Goal: Task Accomplishment & Management: Complete application form

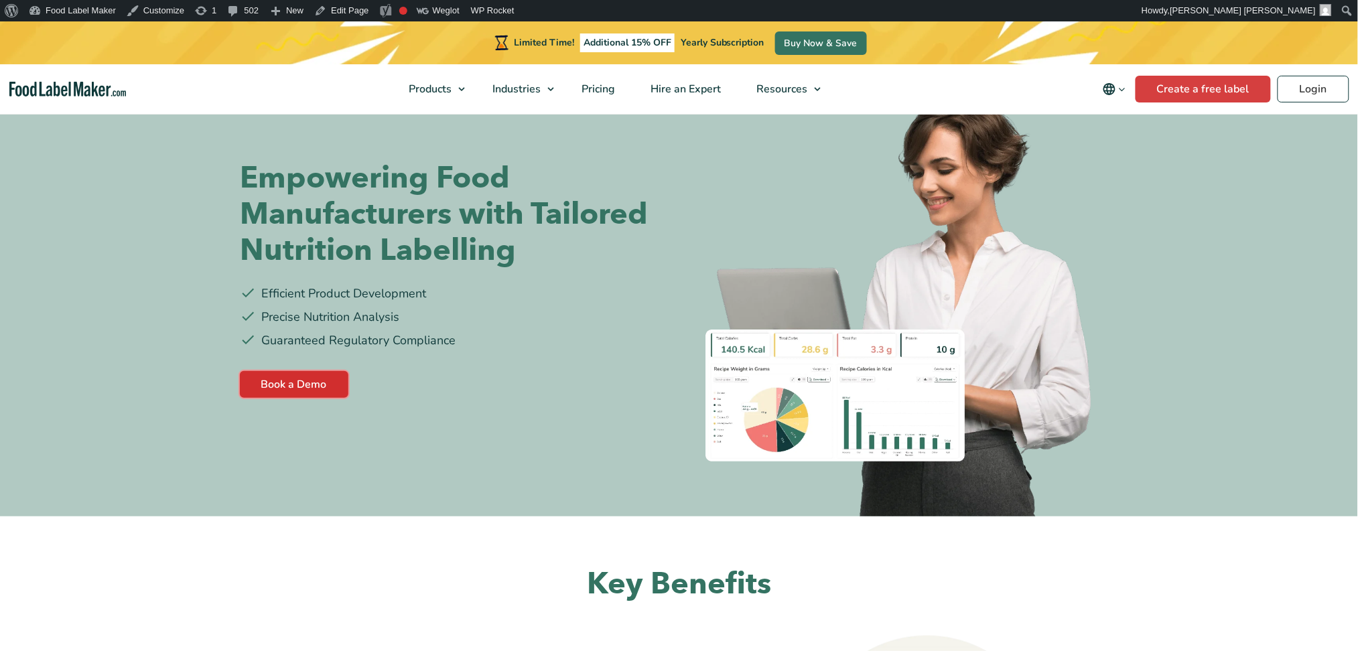
click at [305, 393] on link "Book a Demo" at bounding box center [294, 384] width 109 height 27
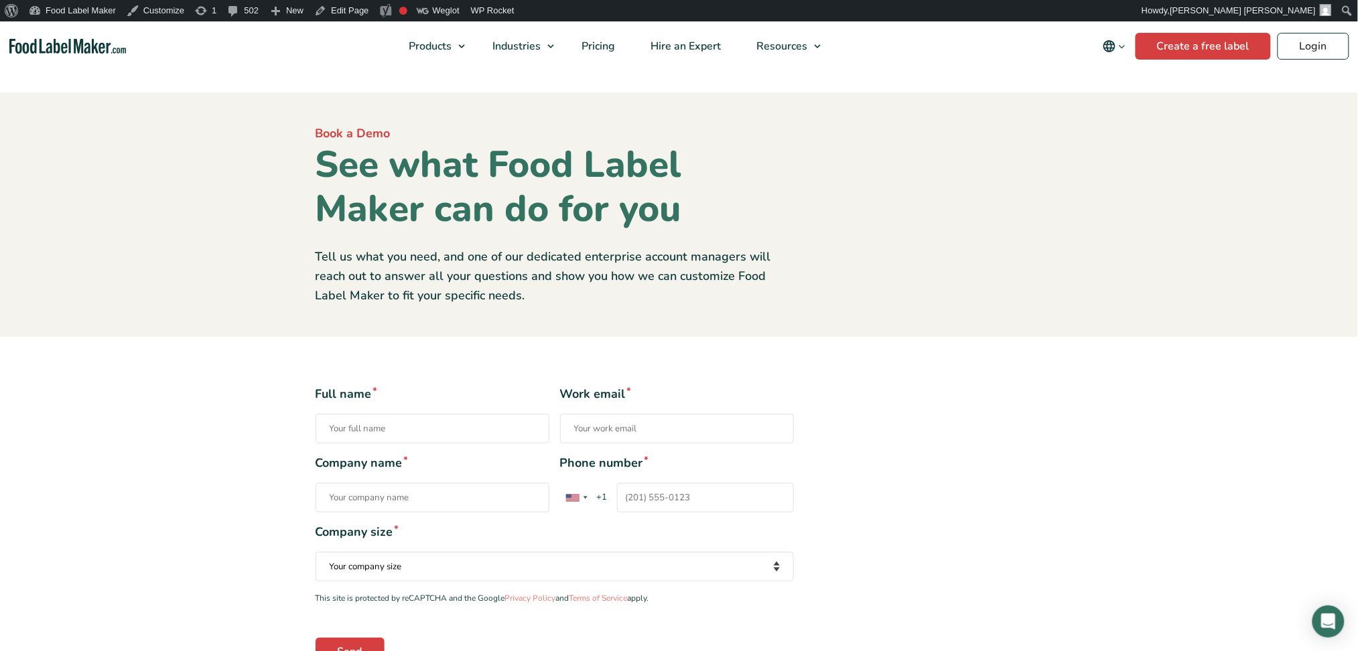
click at [598, 494] on span "+1" at bounding box center [601, 497] width 23 height 13
click at [617, 494] on input "Phone number * [GEOGRAPHIC_DATA] +1 [GEOGRAPHIC_DATA] +44 [GEOGRAPHIC_DATA] (‫[…" at bounding box center [705, 497] width 177 height 29
click at [615, 497] on div "United States +1 United Kingdom +44 Afghanistan (‫افغانستان‬‎) +93 Albania (Shq…" at bounding box center [648, 497] width 177 height 29
click at [617, 497] on input "Phone number * United States +1 United Kingdom +44 Afghanistan (‫افغانستان‬‎) +…" at bounding box center [705, 497] width 177 height 29
click at [567, 492] on div "Contact form" at bounding box center [576, 498] width 31 height 28
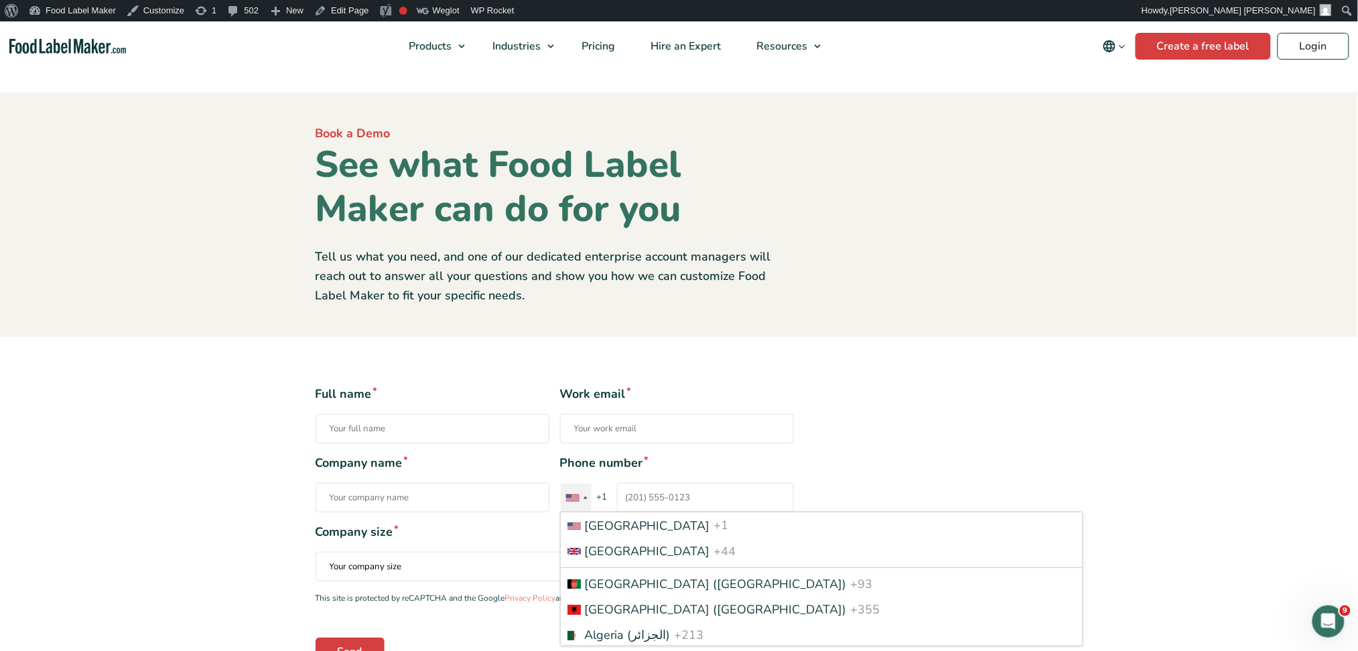
scroll to position [1624, 0]
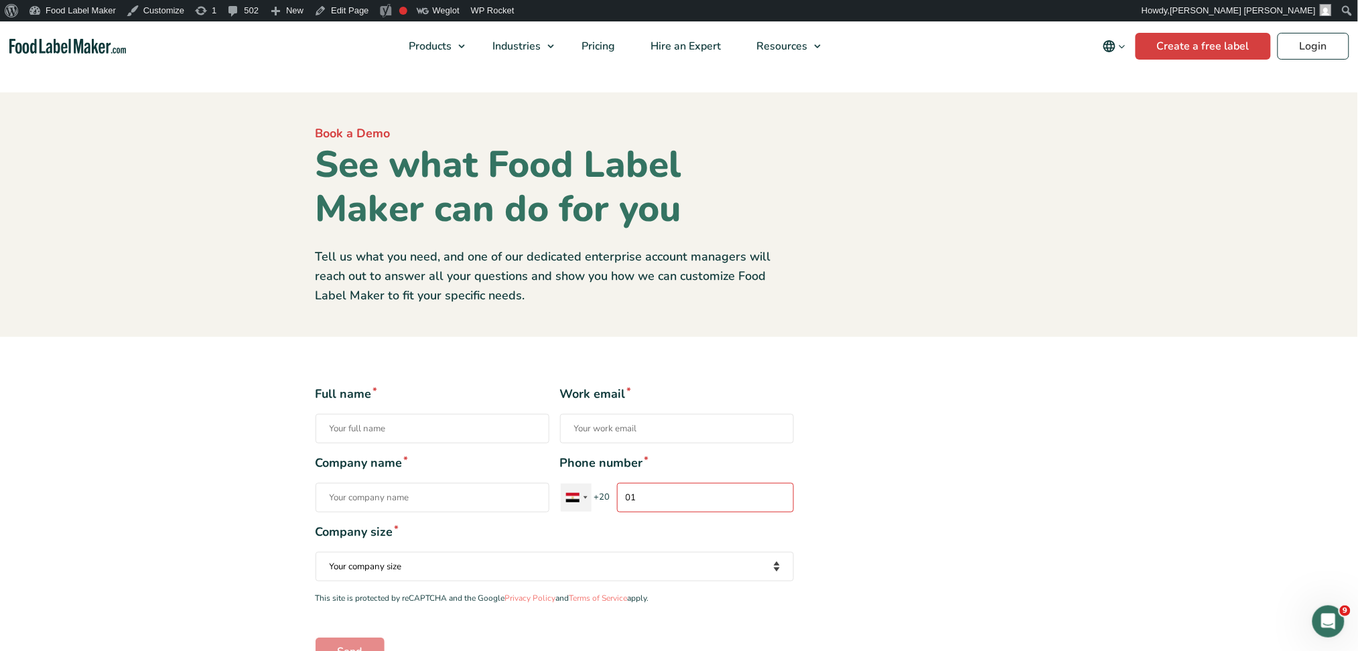
type input "0"
type input "01003012900"
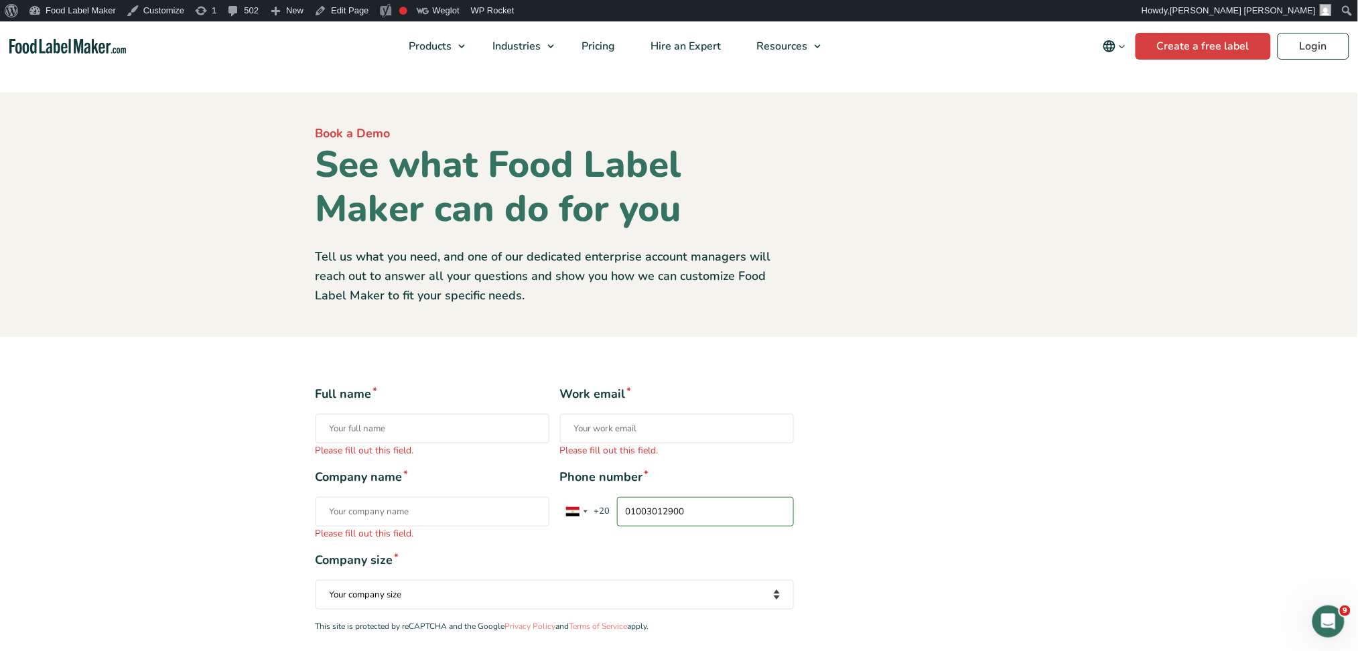
click at [676, 537] on div "Full name * Please fill out this field. Work email * Please fill out this field…" at bounding box center [555, 538] width 499 height 307
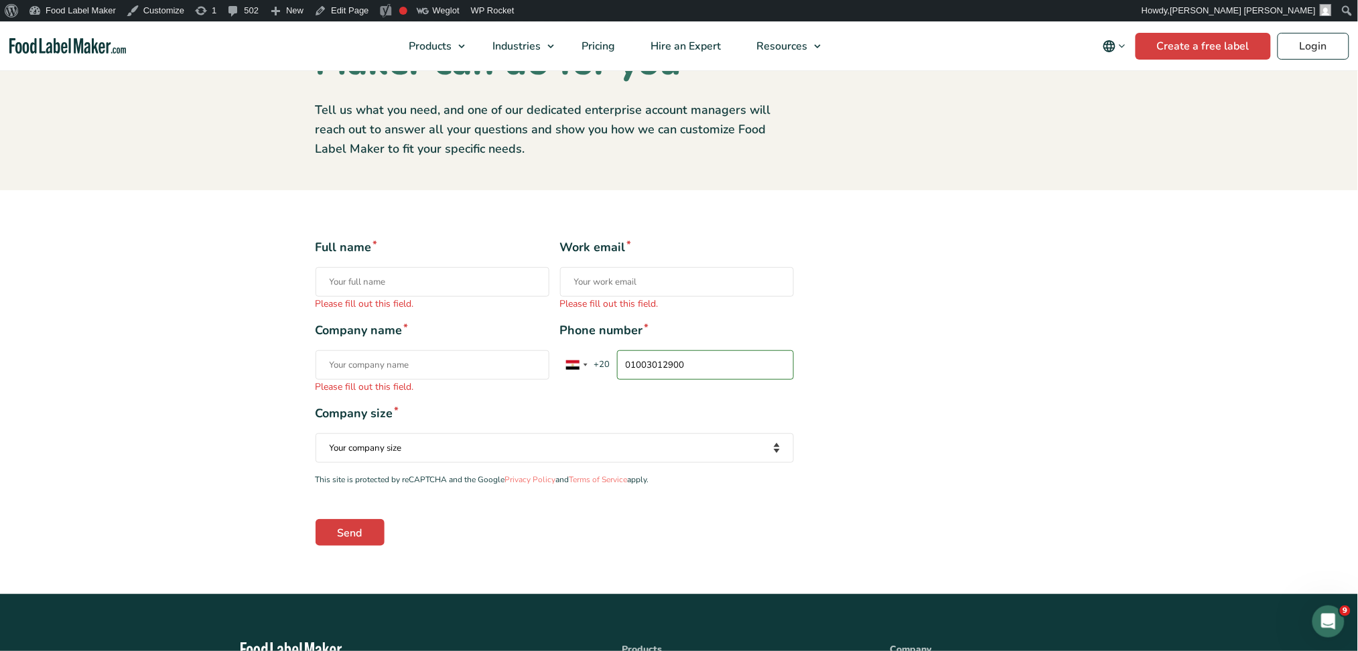
scroll to position [178, 0]
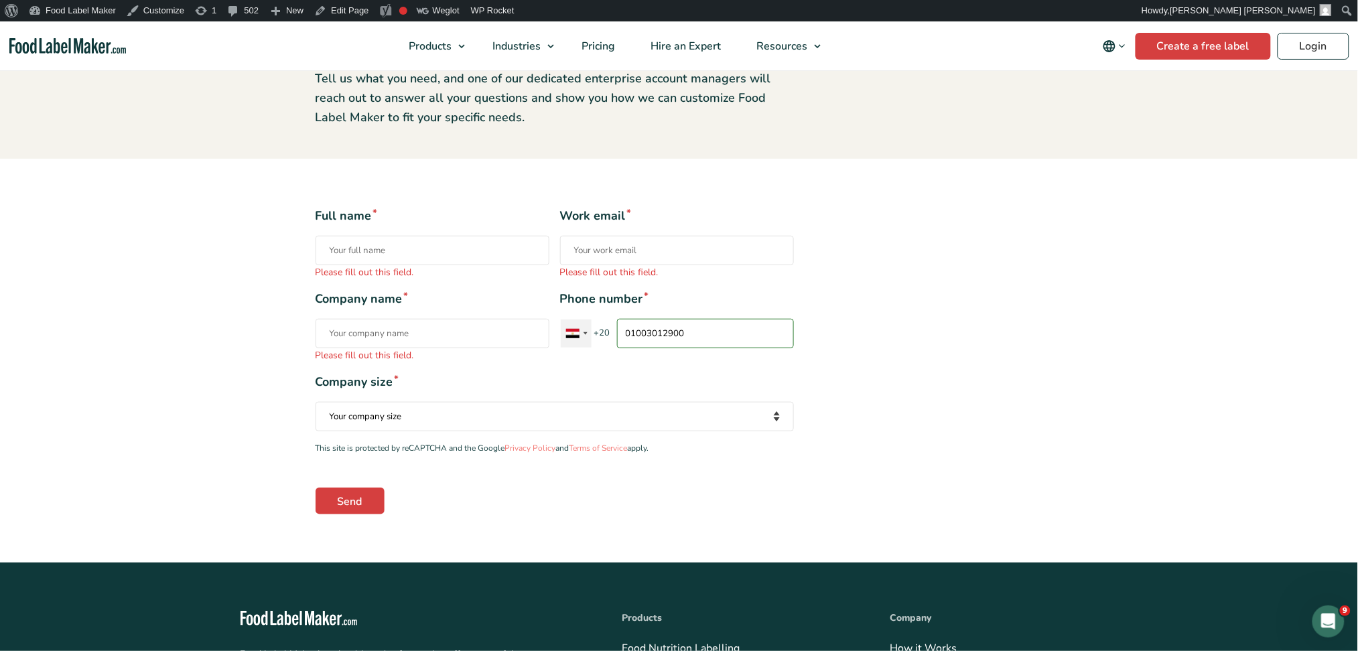
click at [585, 334] on div "Contact form" at bounding box center [586, 333] width 4 height 3
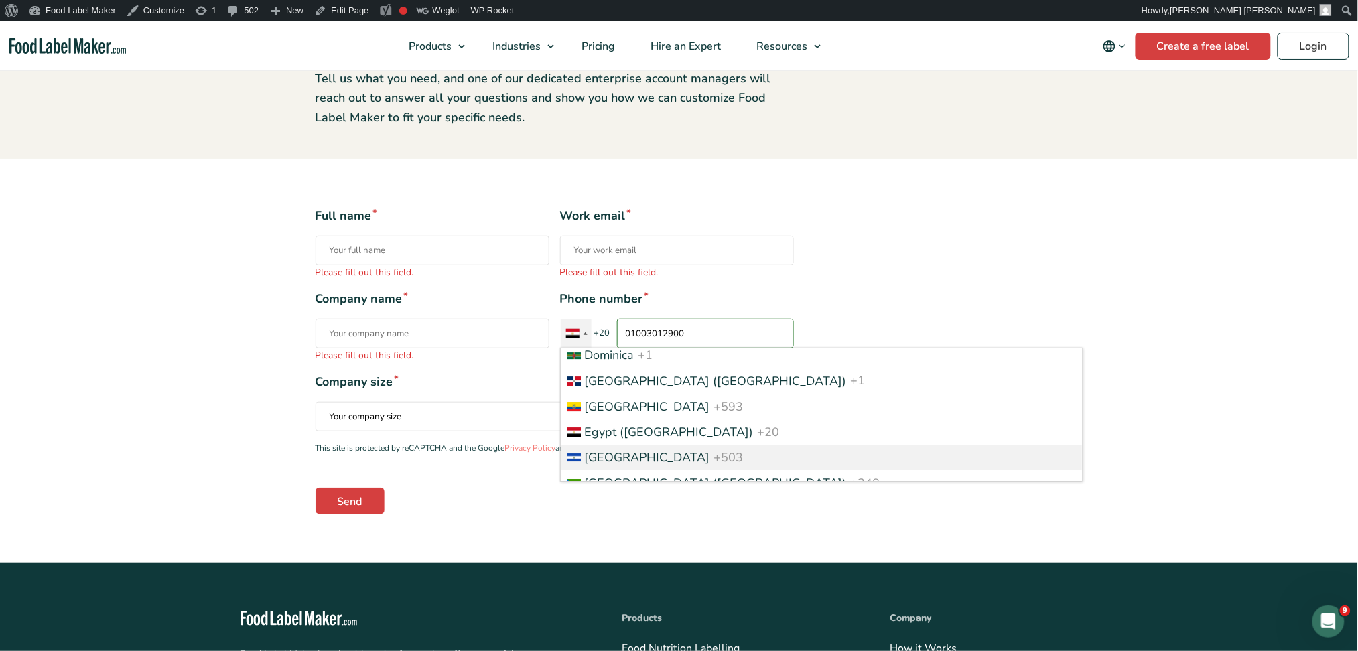
click at [602, 466] on span "El Salvador" at bounding box center [647, 458] width 125 height 16
click at [617, 348] on input "01003012900" at bounding box center [705, 333] width 177 height 29
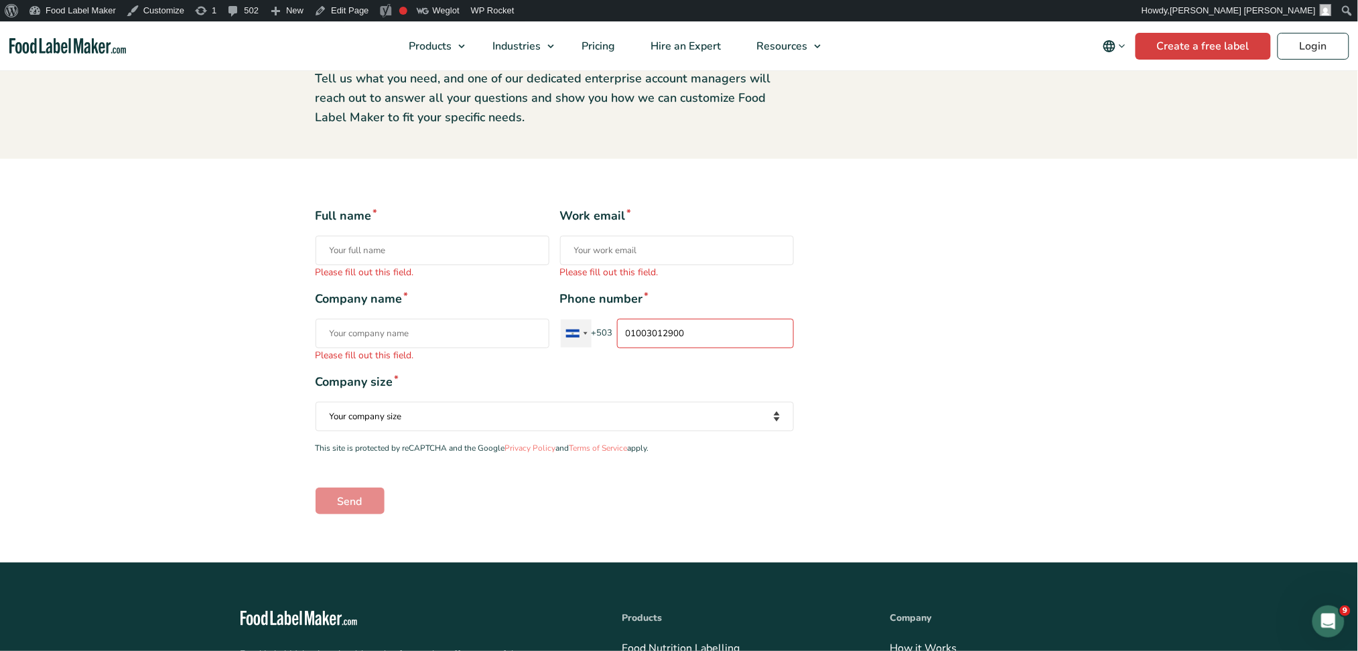
drag, startPoint x: 618, startPoint y: 331, endPoint x: 576, endPoint y: 325, distance: 42.6
click at [584, 328] on div "United States +1 United Kingdom +44 Afghanistan (‫افغانستان‬‎) +93 Albania (Shq…" at bounding box center [648, 333] width 177 height 29
type input "1"
type input "7"
type input "9"
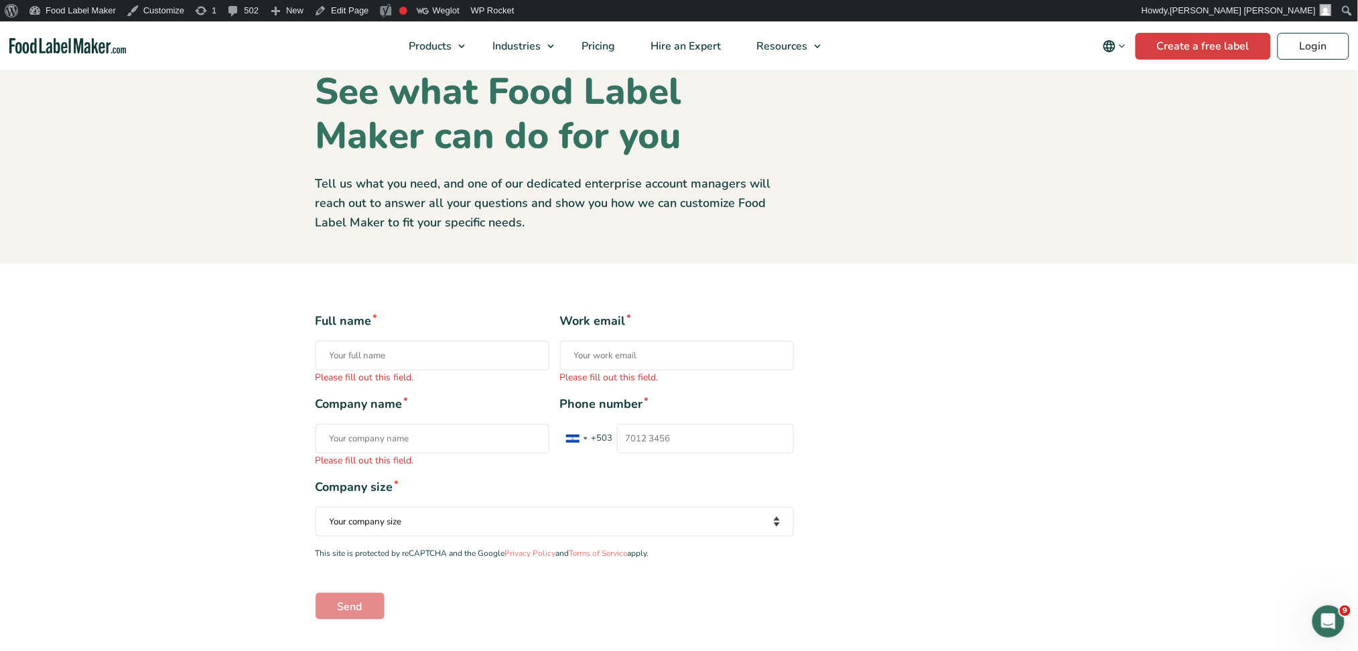
scroll to position [0, 0]
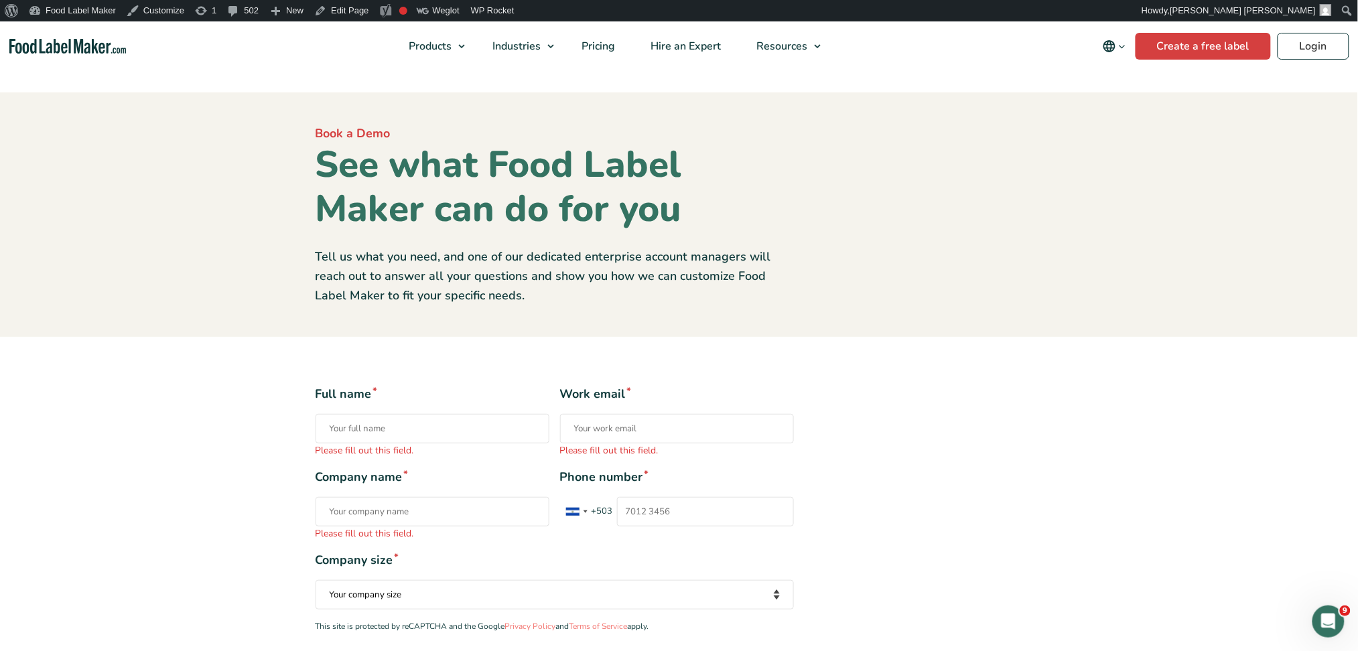
click at [48, 50] on img "Food Label Maker homepage" at bounding box center [67, 46] width 117 height 15
